Goal: Information Seeking & Learning: Stay updated

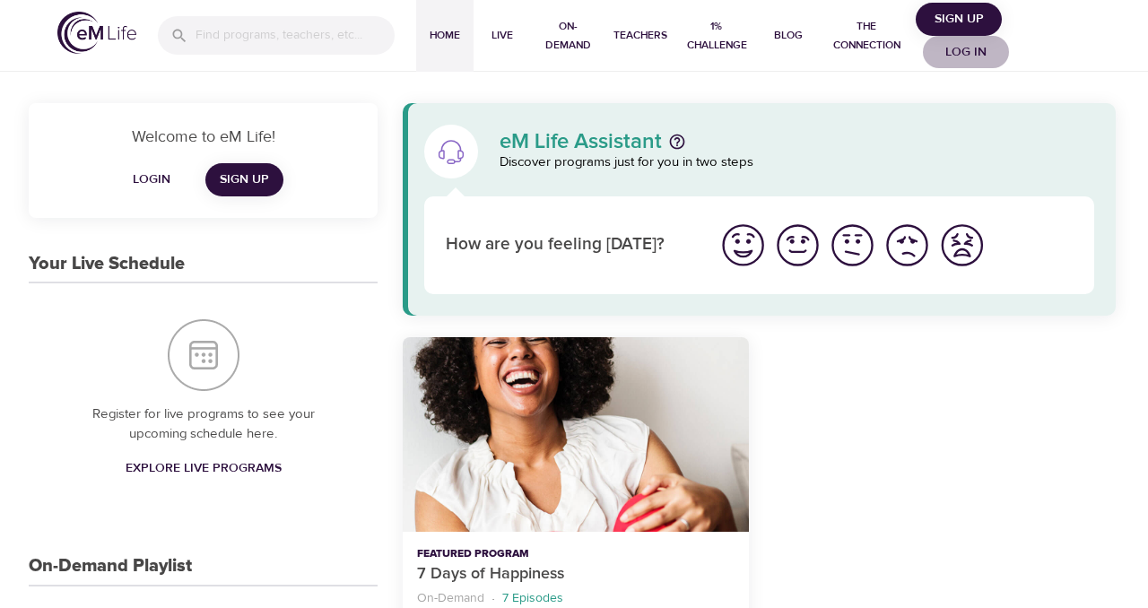
click at [962, 51] on span "Log in" at bounding box center [966, 52] width 72 height 22
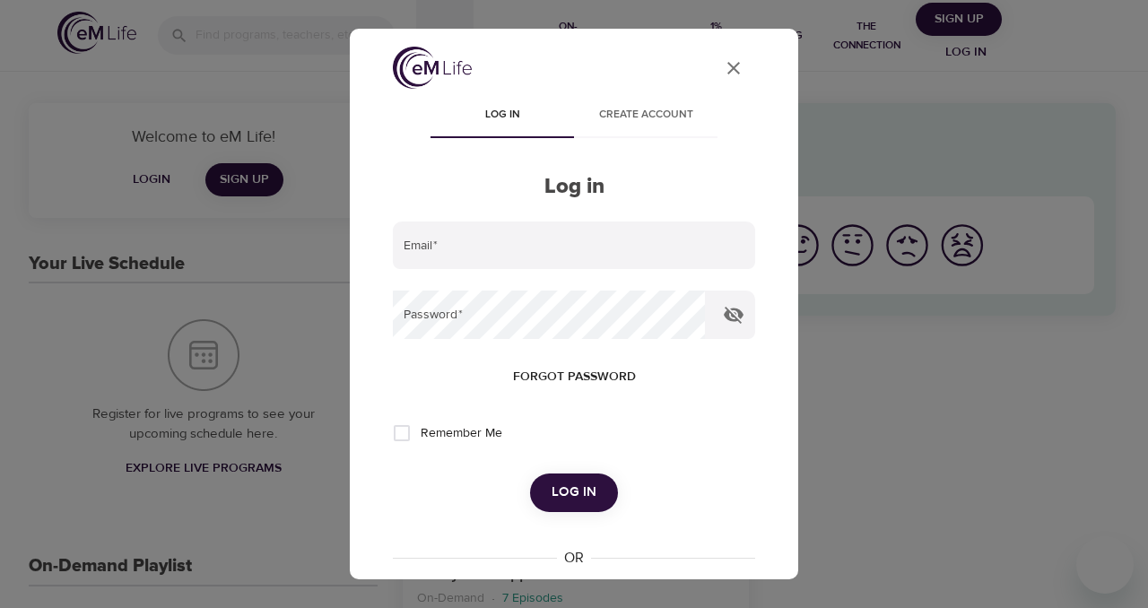
type input "[PERSON_NAME][DOMAIN_NAME][EMAIL_ADDRESS][DOMAIN_NAME]"
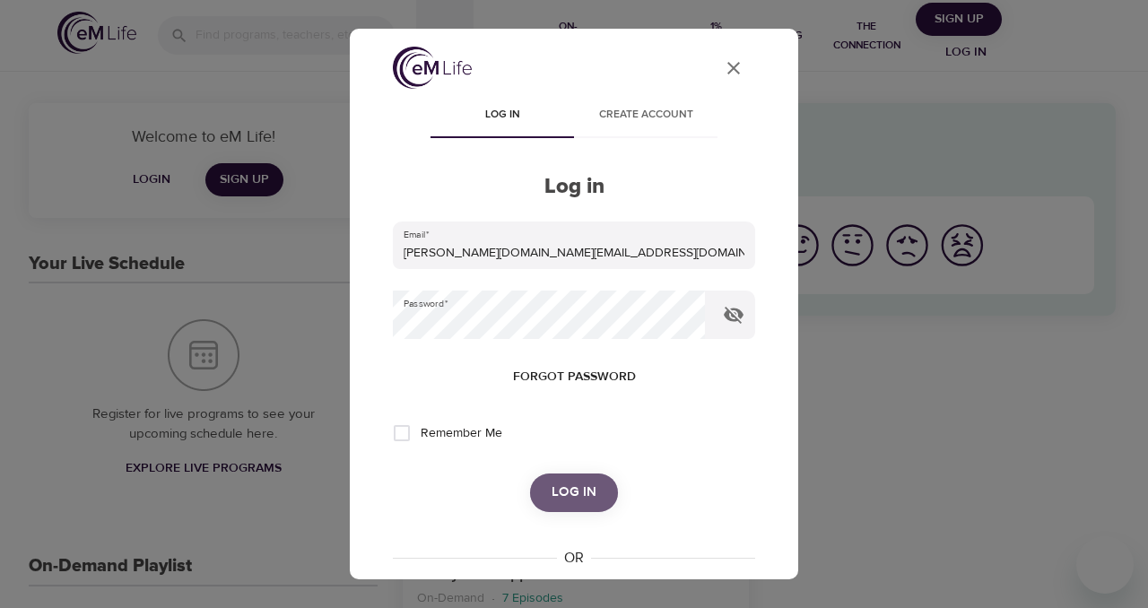
click at [587, 498] on span "Log in" at bounding box center [573, 492] width 45 height 23
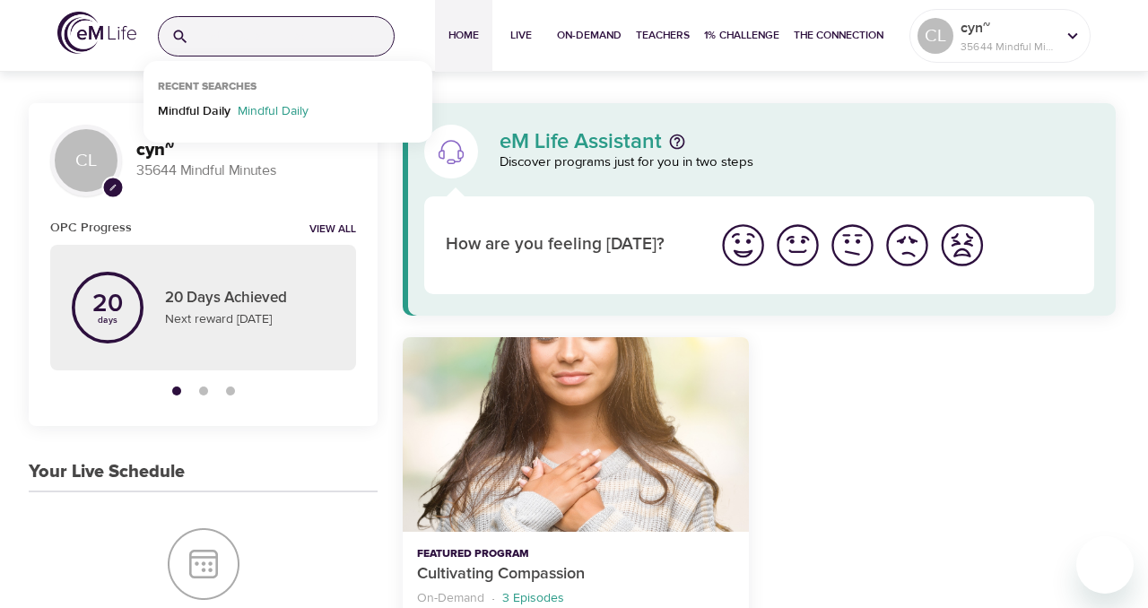
click at [243, 29] on input "search" at bounding box center [294, 36] width 197 height 39
click at [208, 114] on p "Mindful Daily" at bounding box center [194, 115] width 73 height 26
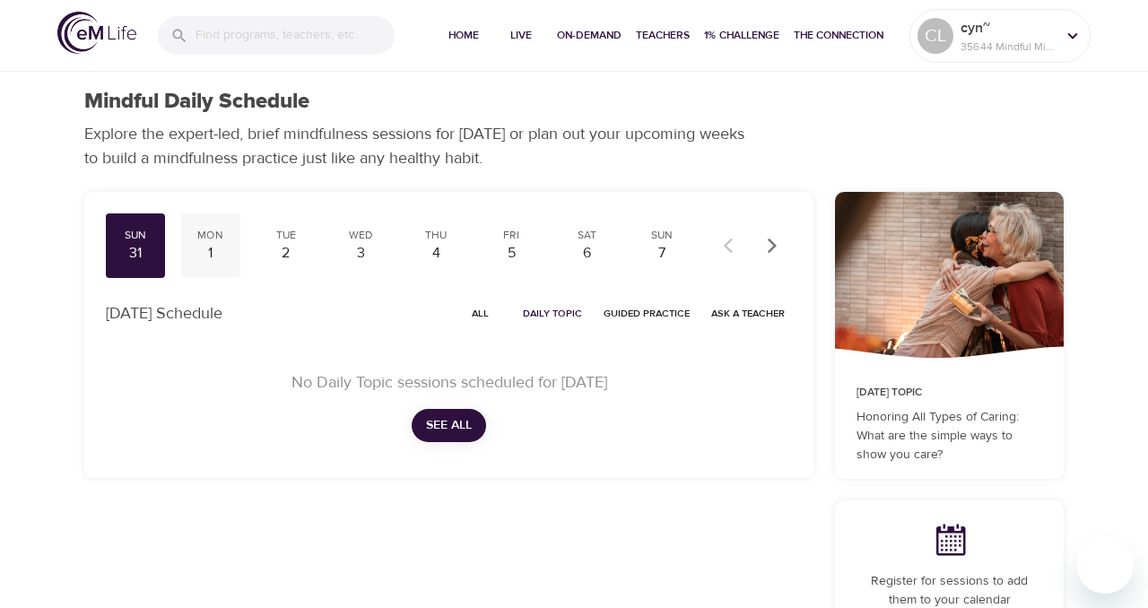
click at [214, 249] on div "1" at bounding box center [210, 253] width 45 height 21
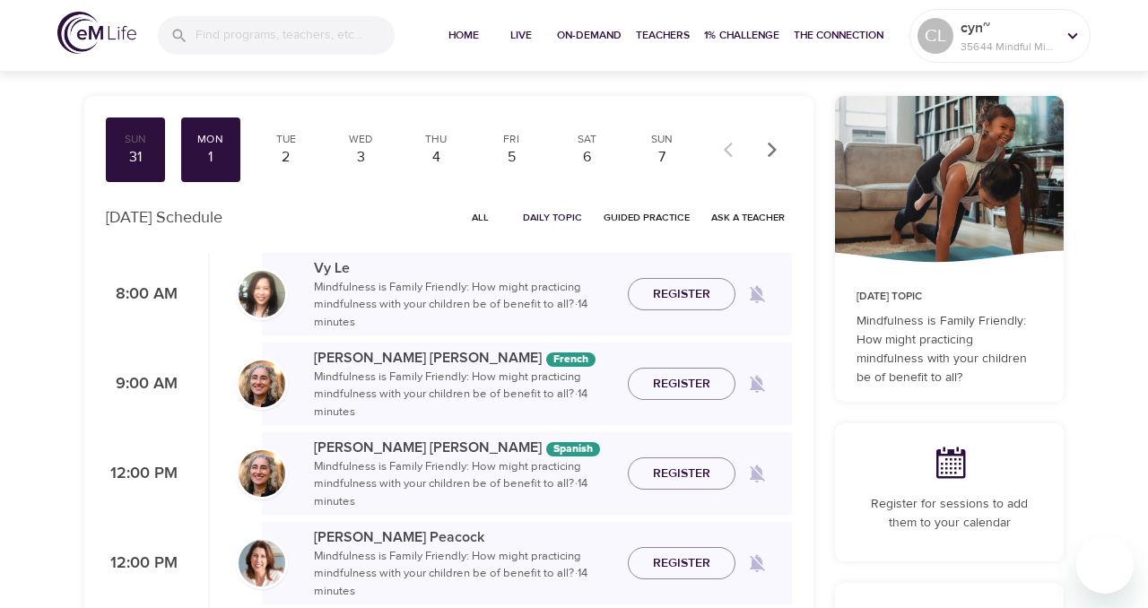
scroll to position [93, 0]
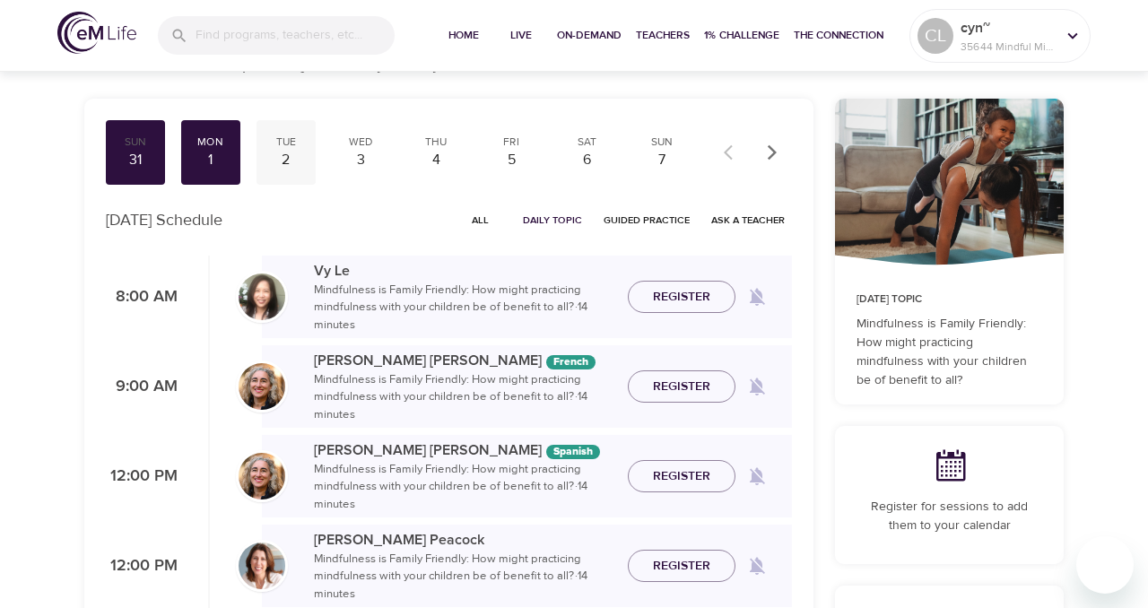
click at [277, 162] on div "2" at bounding box center [286, 160] width 45 height 21
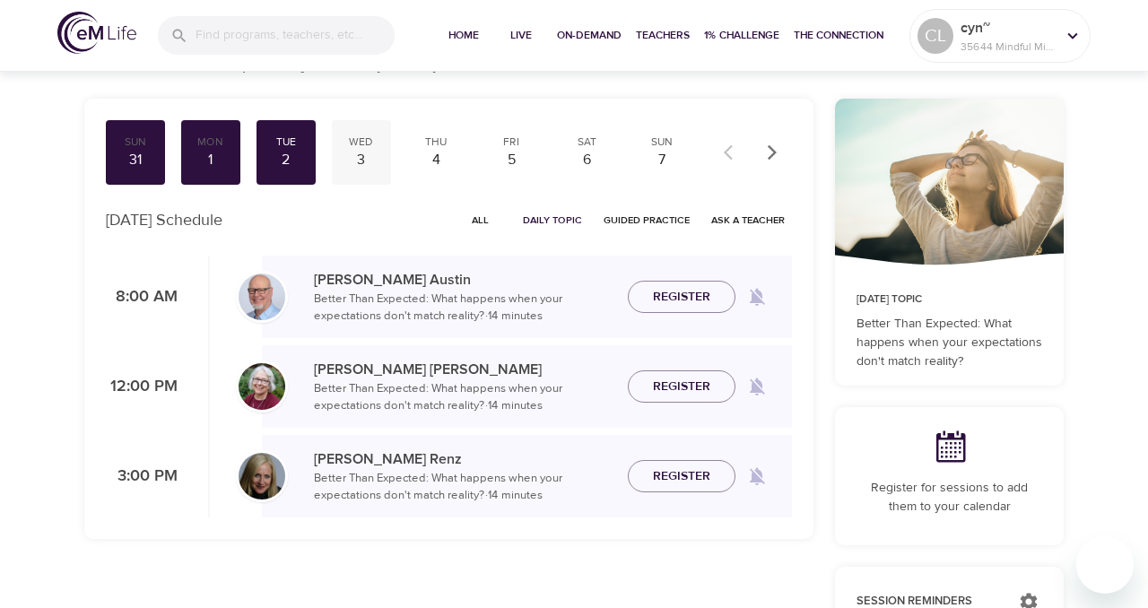
click at [354, 166] on div "3" at bounding box center [361, 160] width 45 height 21
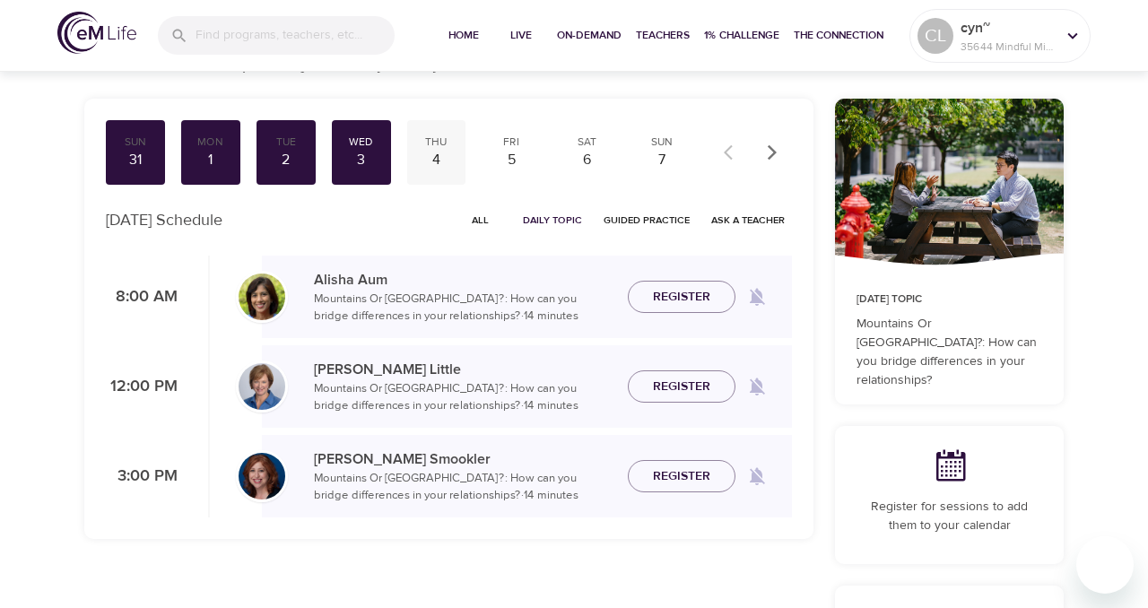
click at [431, 172] on div "Thu 4" at bounding box center [436, 152] width 59 height 65
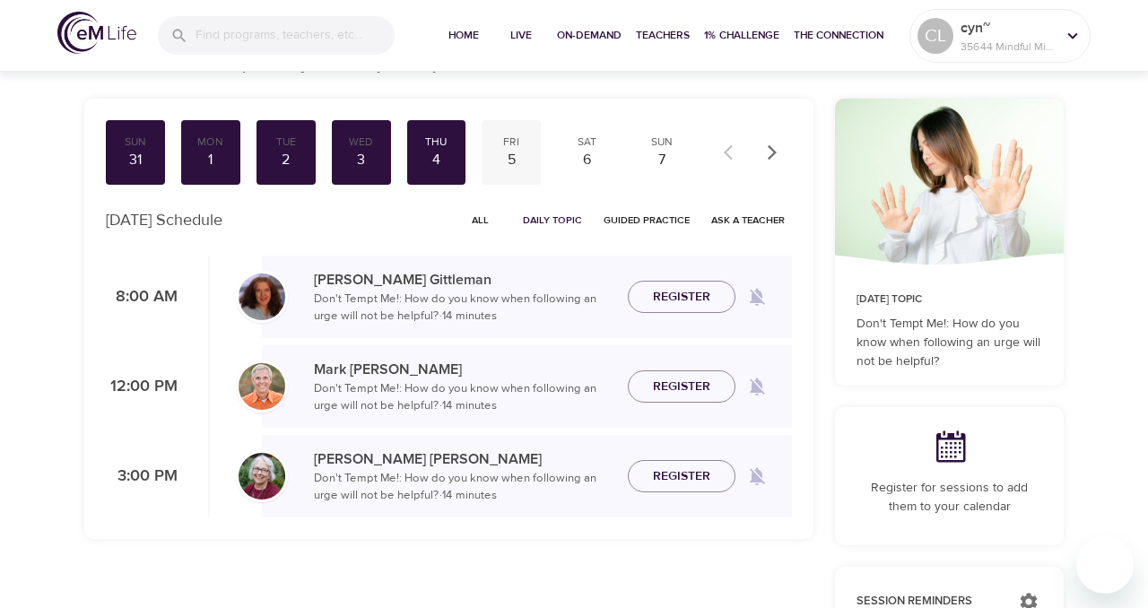
click at [507, 175] on div "Fri 5" at bounding box center [510, 152] width 59 height 65
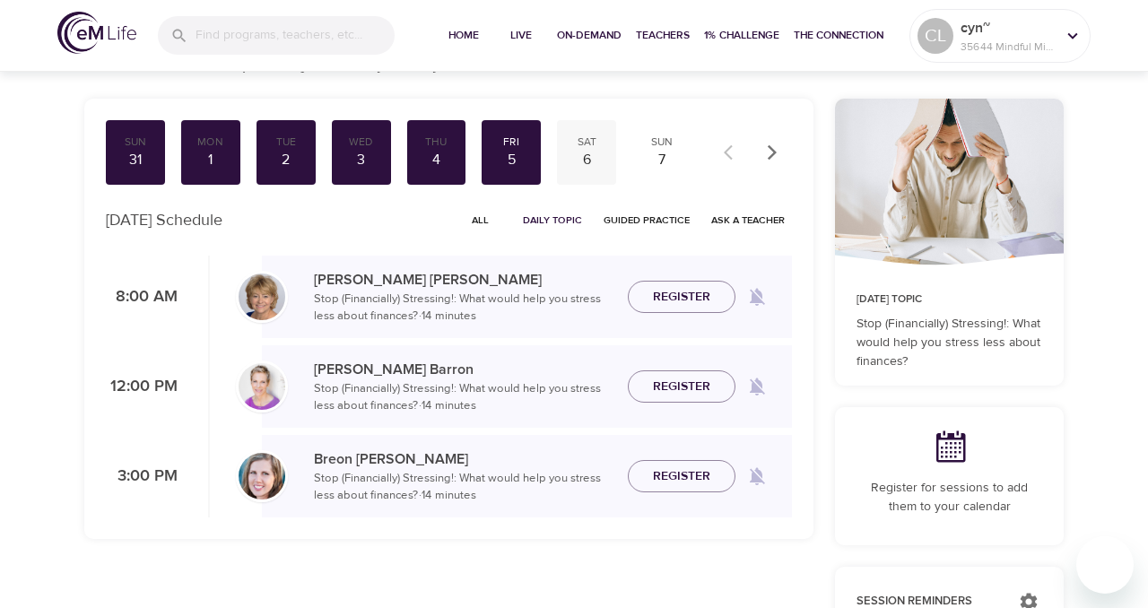
click at [583, 169] on div "6" at bounding box center [586, 160] width 45 height 21
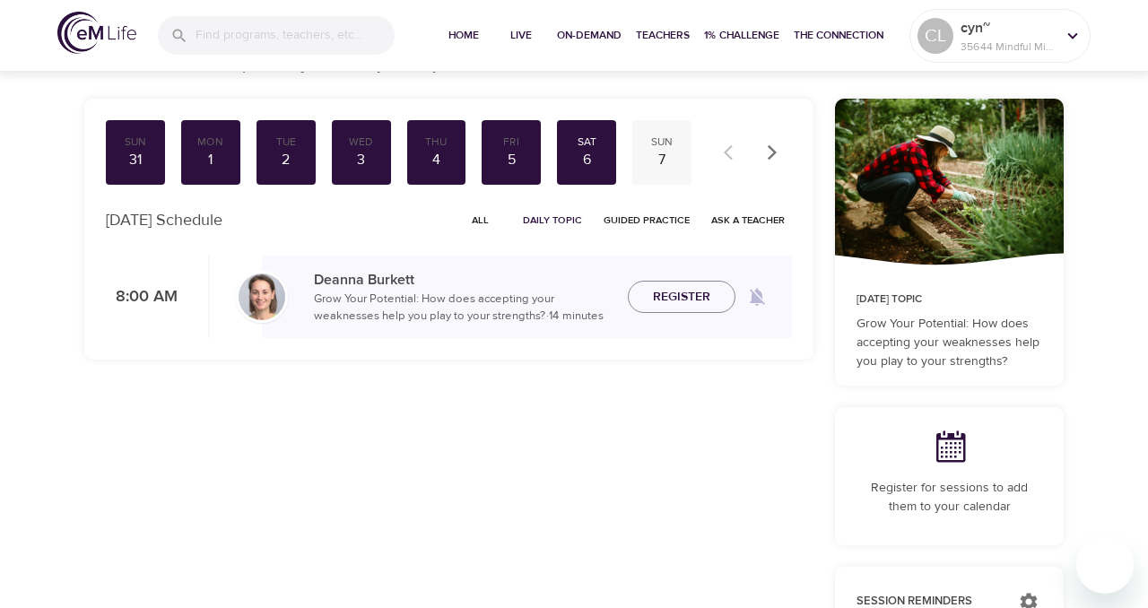
click at [660, 167] on div "7" at bounding box center [661, 160] width 45 height 21
